Goal: Information Seeking & Learning: Learn about a topic

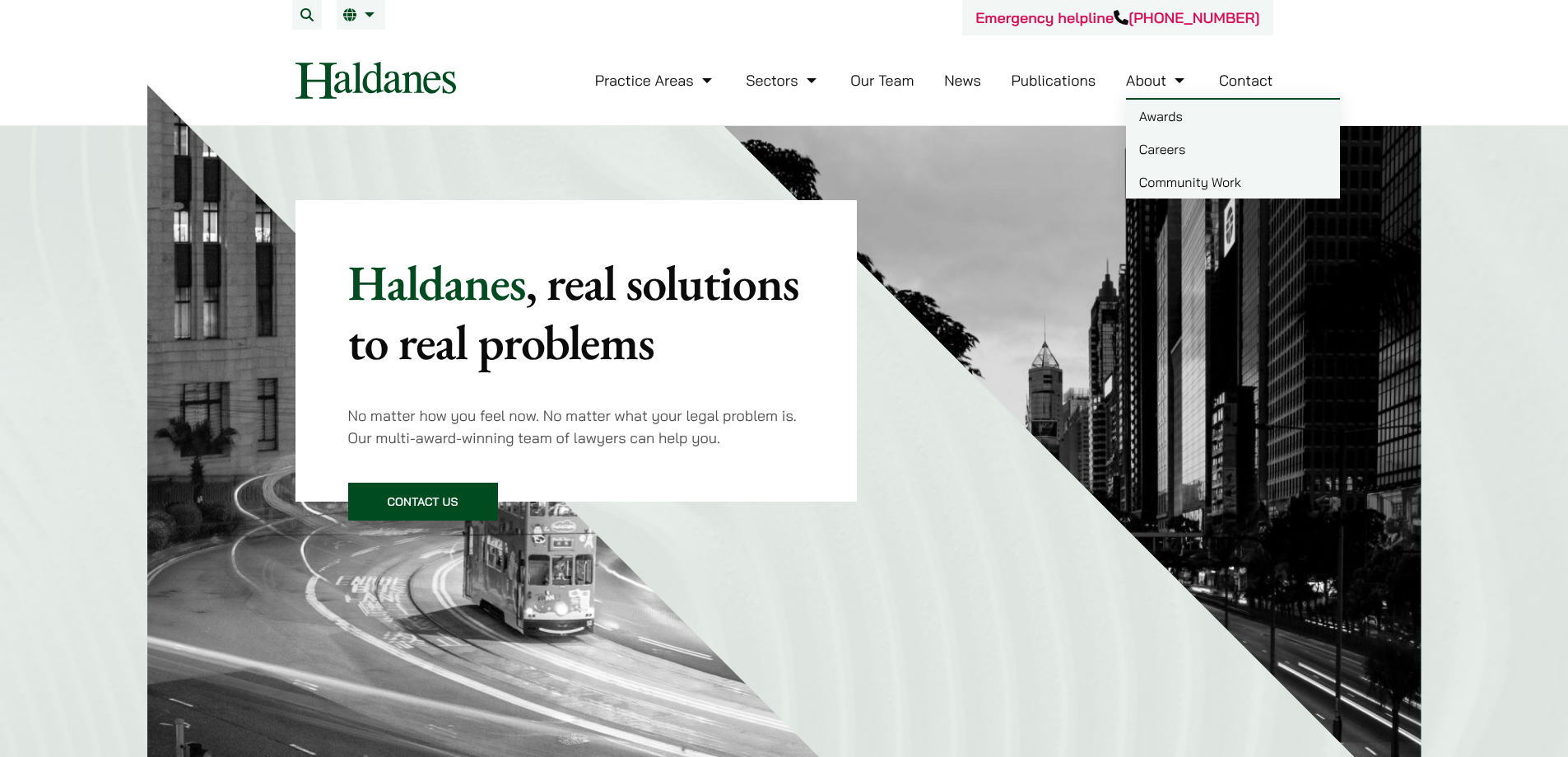
click at [1174, 153] on link "Careers" at bounding box center [1233, 148] width 214 height 33
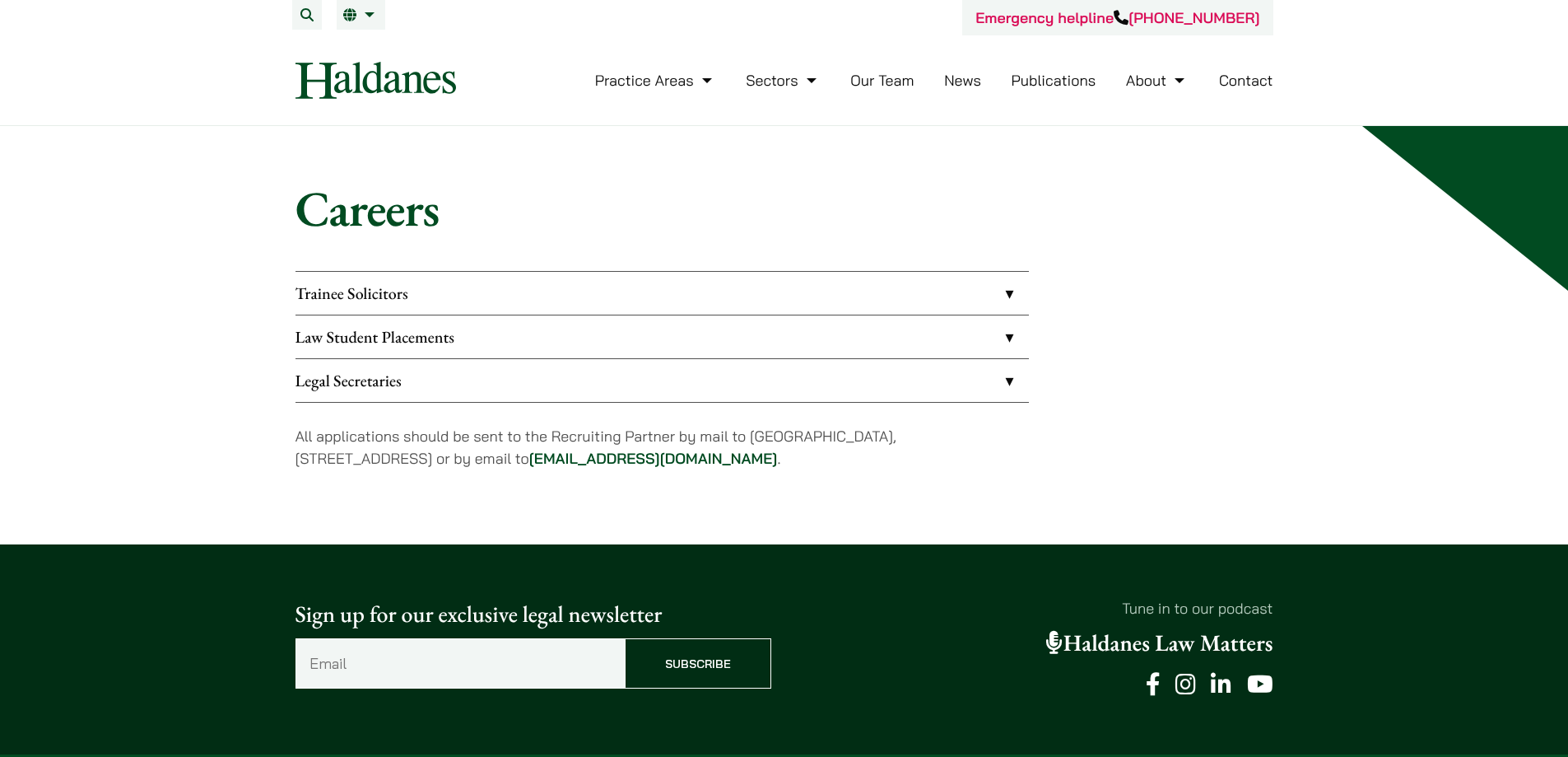
click at [1008, 380] on link "Legal Secretaries" at bounding box center [662, 379] width 733 height 42
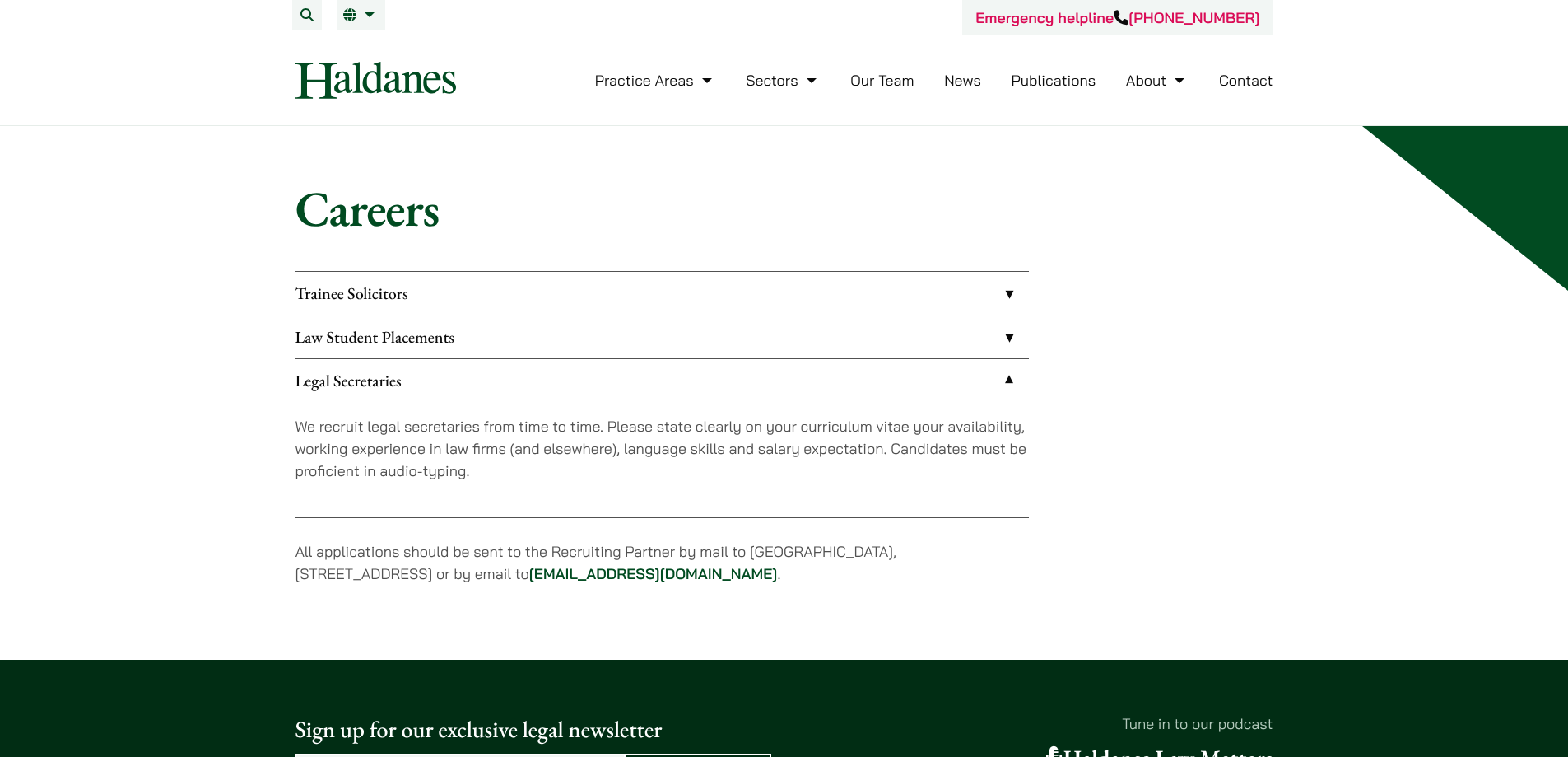
click at [1003, 337] on link "Law Student Placements" at bounding box center [662, 336] width 733 height 42
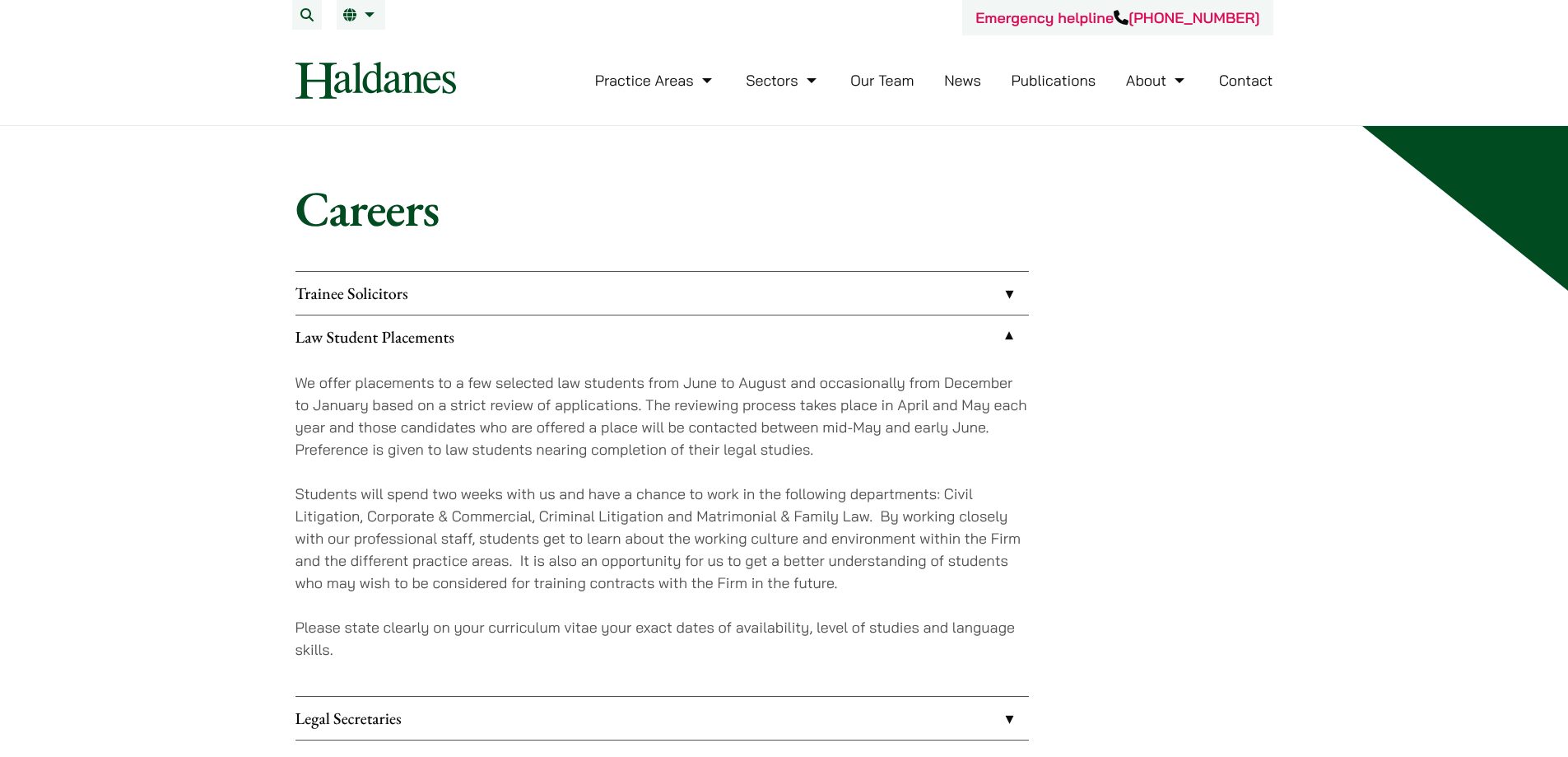
click at [1004, 303] on link "Trainee Solicitors" at bounding box center [662, 293] width 733 height 42
